Goal: Check status: Check status

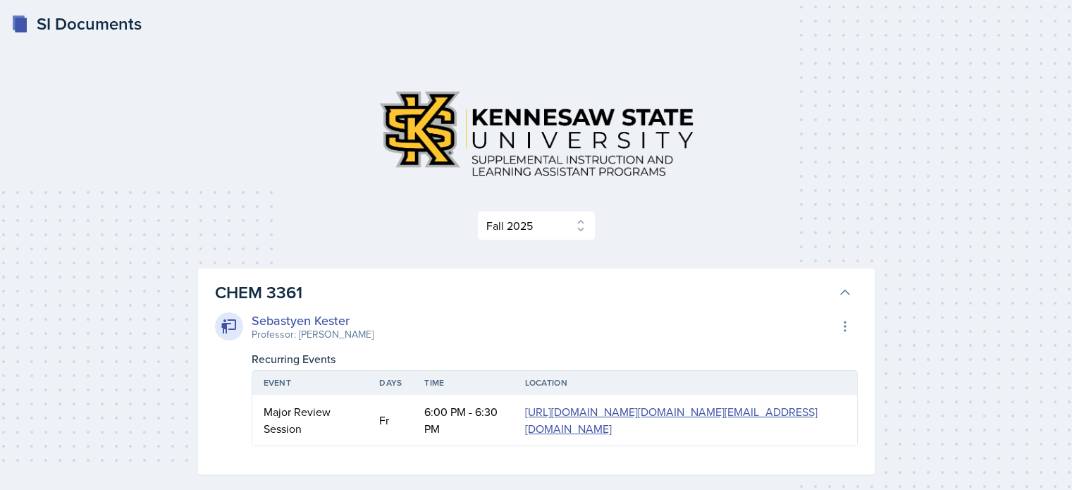
select select "2bed604d-1099-4043-b1bc-2365e8740244"
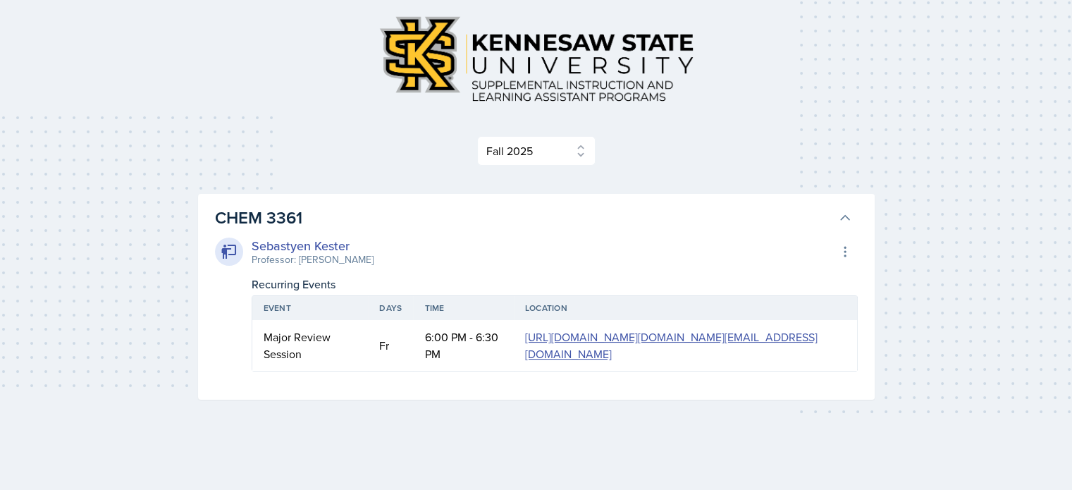
scroll to position [48, 0]
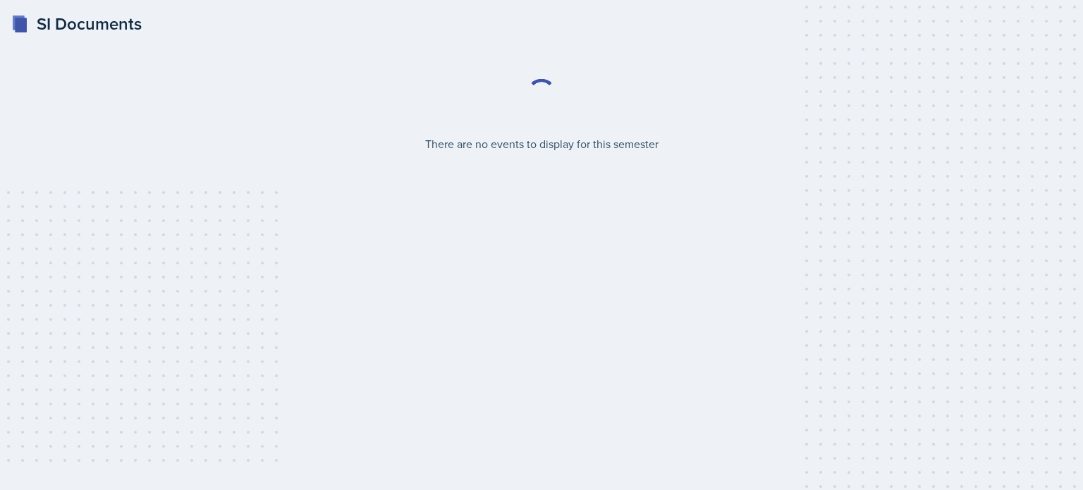
select select "2bed604d-1099-4043-b1bc-2365e8740244"
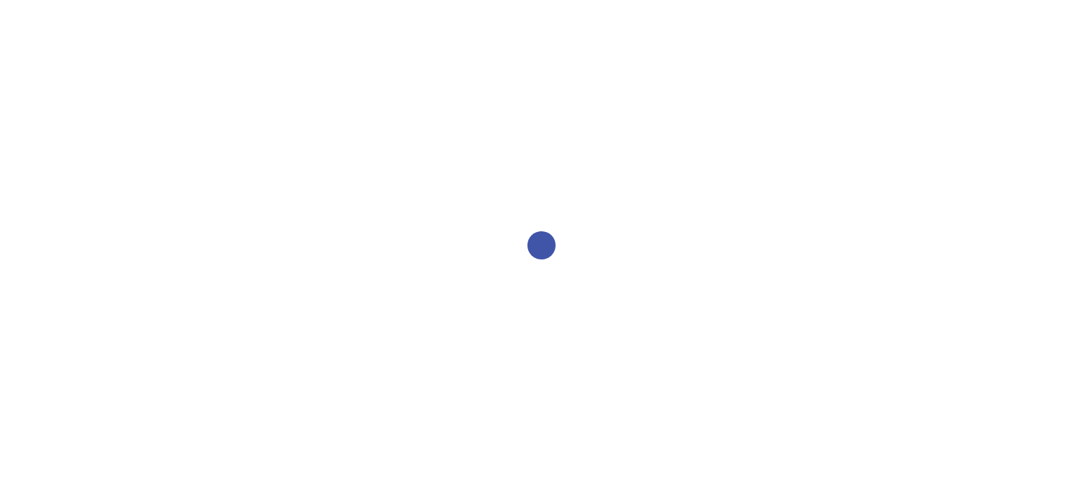
select select "2bed604d-1099-4043-b1bc-2365e8740244"
